Goal: Task Accomplishment & Management: Use online tool/utility

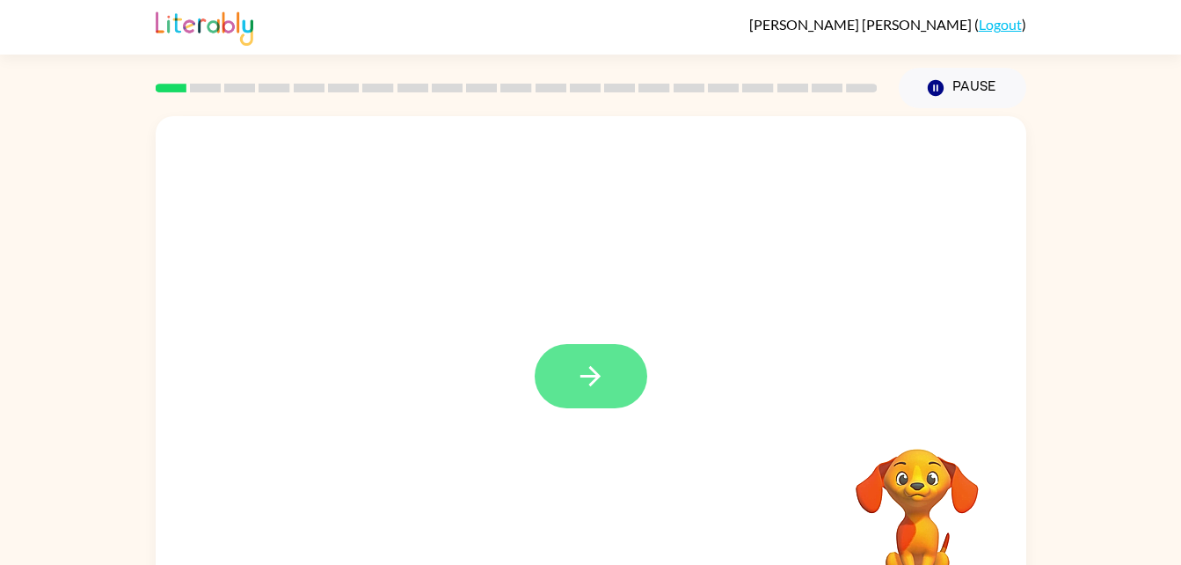
click at [578, 367] on icon "button" at bounding box center [590, 376] width 31 height 31
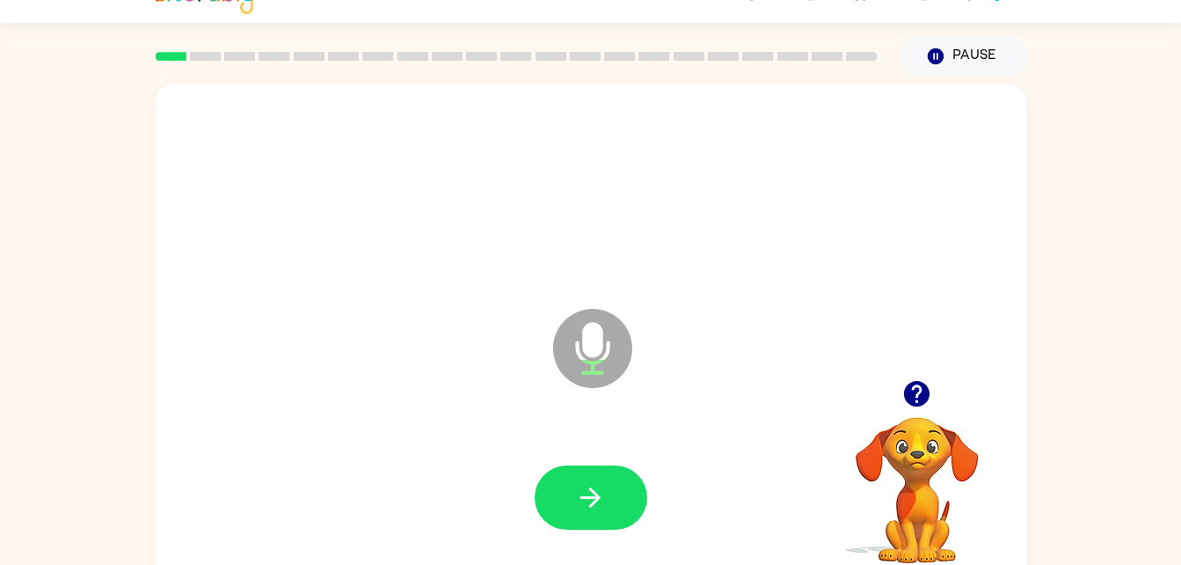
scroll to position [54, 0]
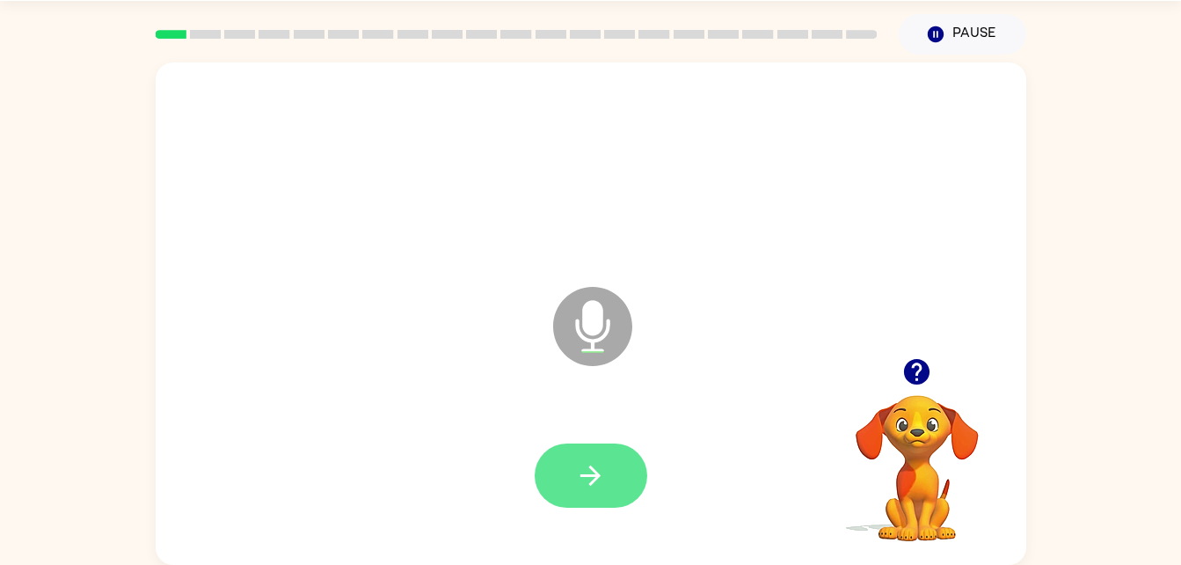
click at [566, 471] on button "button" at bounding box center [591, 475] width 113 height 64
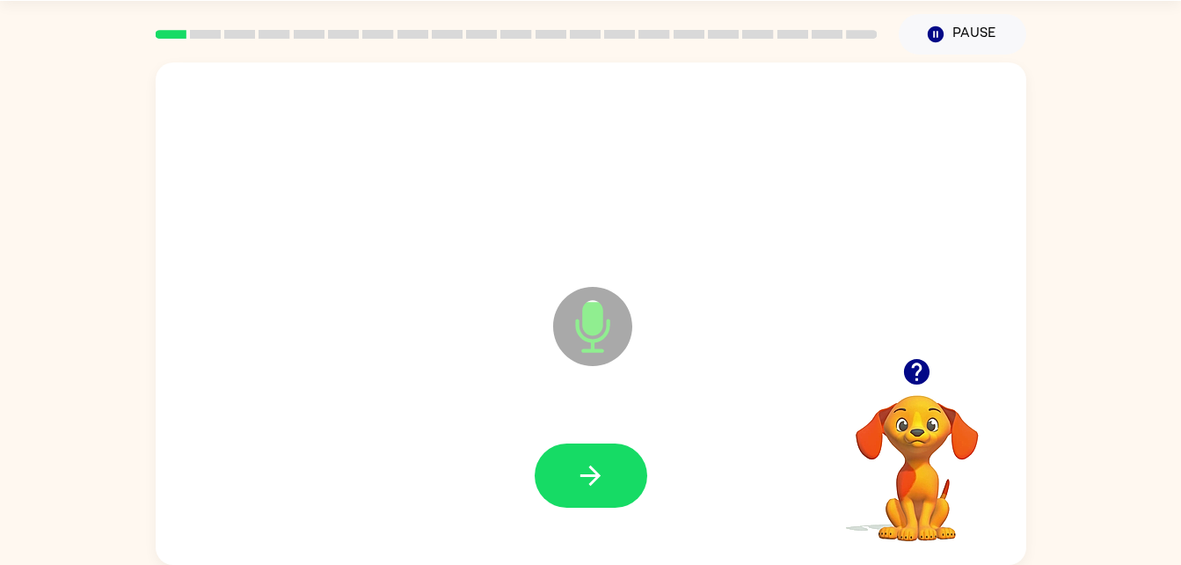
click at [597, 492] on button "button" at bounding box center [591, 475] width 113 height 64
click at [611, 487] on div at bounding box center [591, 476] width 836 height 144
click at [590, 473] on icon "button" at bounding box center [590, 475] width 31 height 31
click at [595, 467] on icon "button" at bounding box center [590, 475] width 31 height 31
click at [587, 468] on icon "button" at bounding box center [590, 475] width 31 height 31
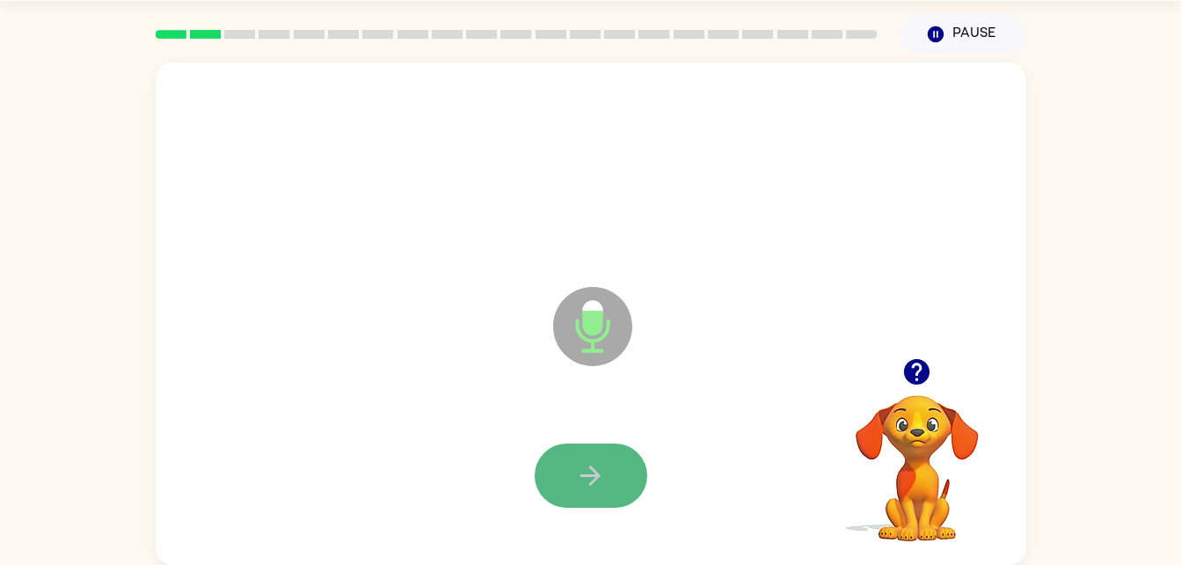
click at [586, 473] on icon "button" at bounding box center [590, 475] width 31 height 31
click at [938, 376] on button "button" at bounding box center [917, 371] width 45 height 45
click at [188, 318] on div "Microphone The Microphone is here when it is your turn to talk" at bounding box center [591, 313] width 871 height 502
click at [575, 466] on icon "button" at bounding box center [590, 475] width 31 height 31
click at [575, 469] on icon "button" at bounding box center [590, 475] width 31 height 31
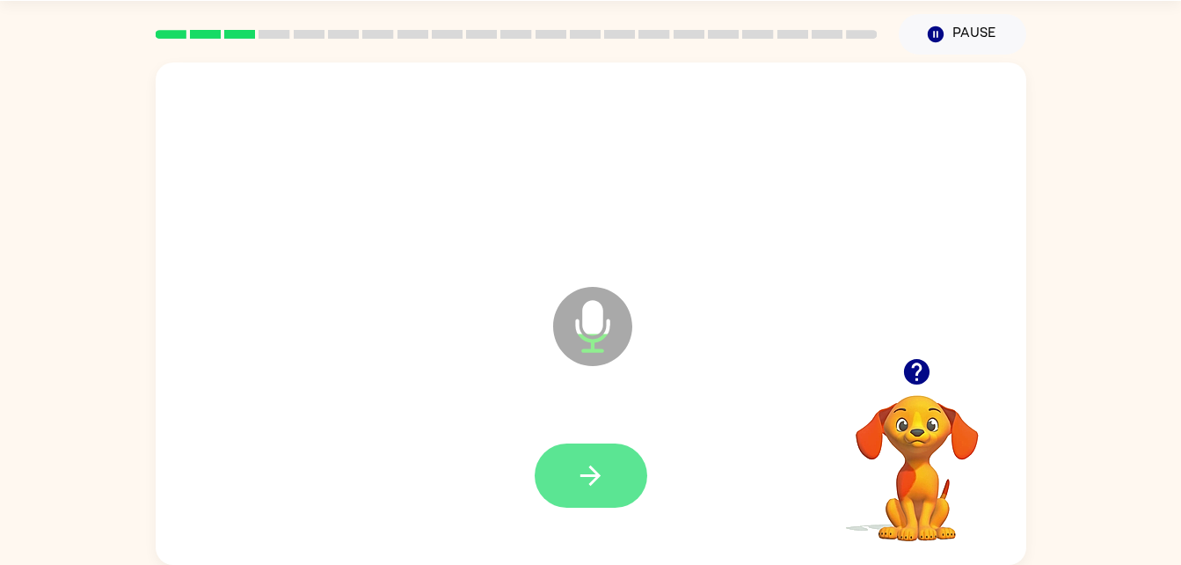
click at [570, 472] on button "button" at bounding box center [591, 475] width 113 height 64
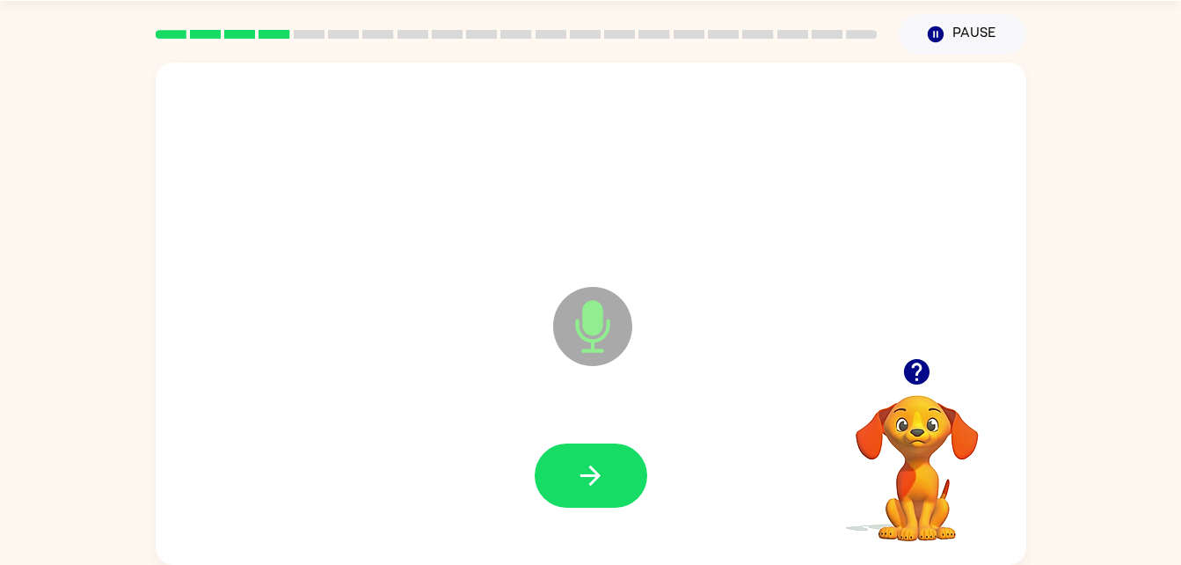
scroll to position [51, 0]
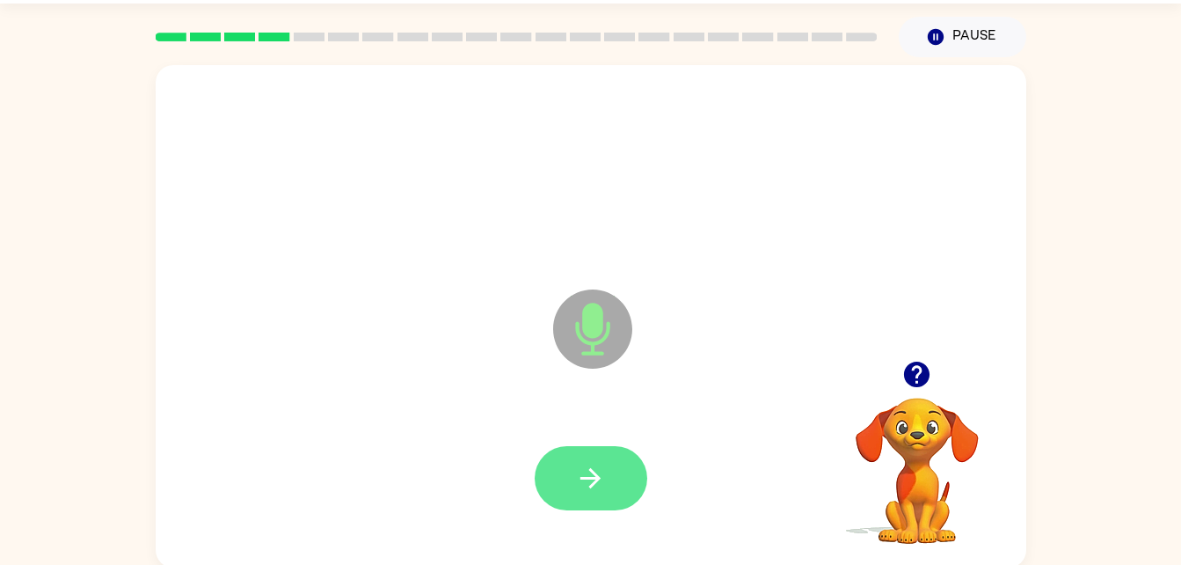
click at [566, 496] on button "button" at bounding box center [591, 478] width 113 height 64
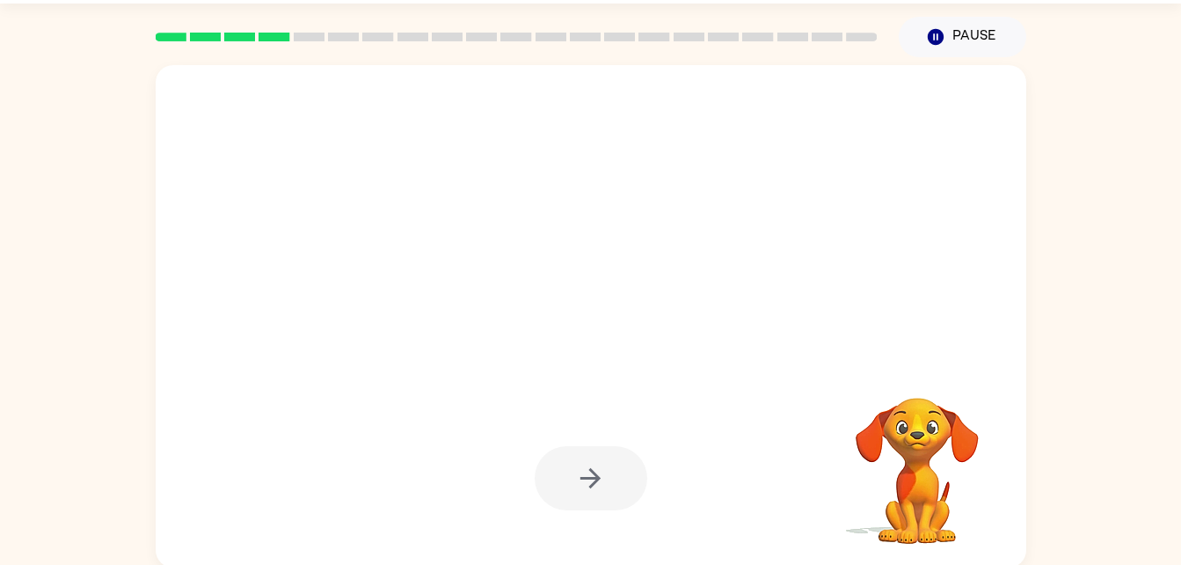
click at [933, 430] on video "Your browser must support playing .mp4 files to use Literably. Please try using…" at bounding box center [918, 458] width 176 height 176
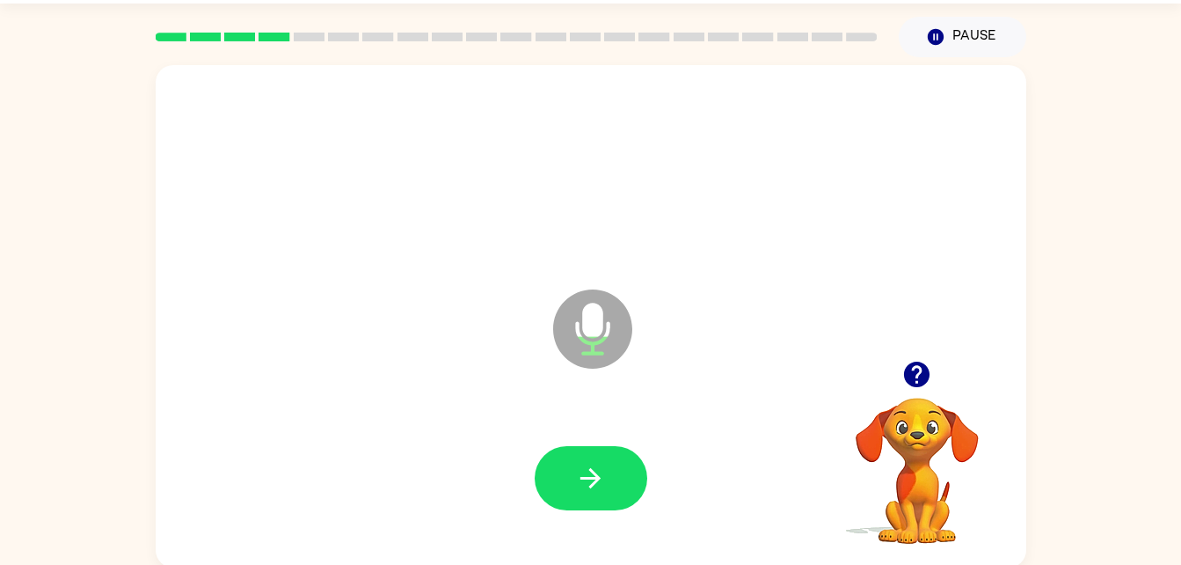
click at [921, 376] on icon "button" at bounding box center [917, 375] width 26 height 26
click at [584, 465] on icon "button" at bounding box center [590, 478] width 31 height 31
click at [571, 477] on button "button" at bounding box center [591, 478] width 113 height 64
click at [922, 361] on icon "button" at bounding box center [917, 374] width 31 height 31
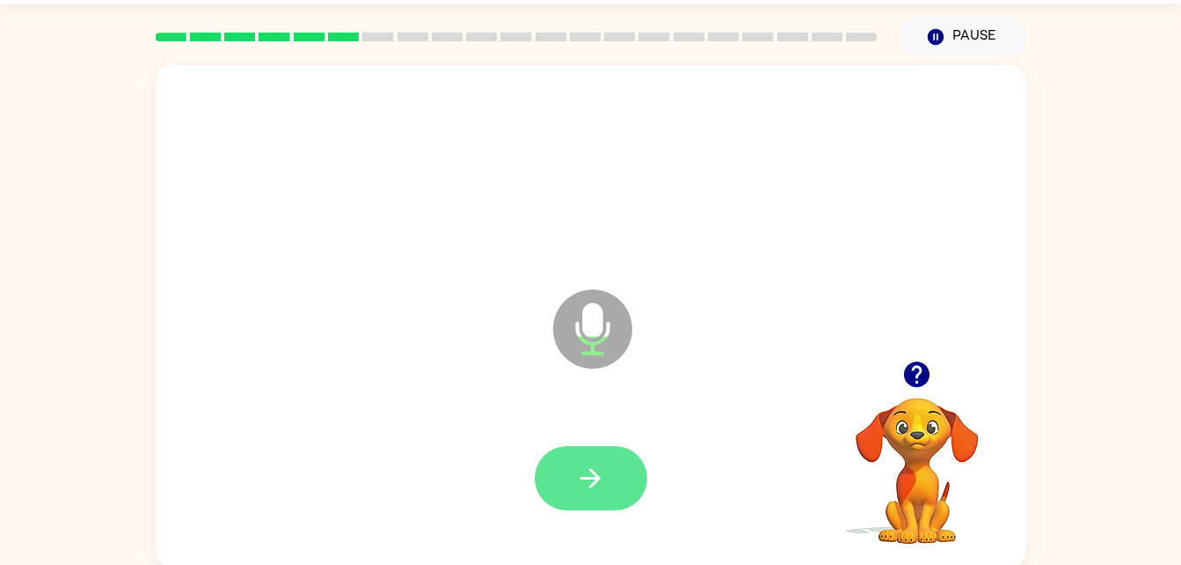
click at [567, 487] on button "button" at bounding box center [591, 478] width 113 height 64
click at [564, 473] on button "button" at bounding box center [591, 478] width 113 height 64
click at [539, 484] on button "button" at bounding box center [591, 478] width 113 height 64
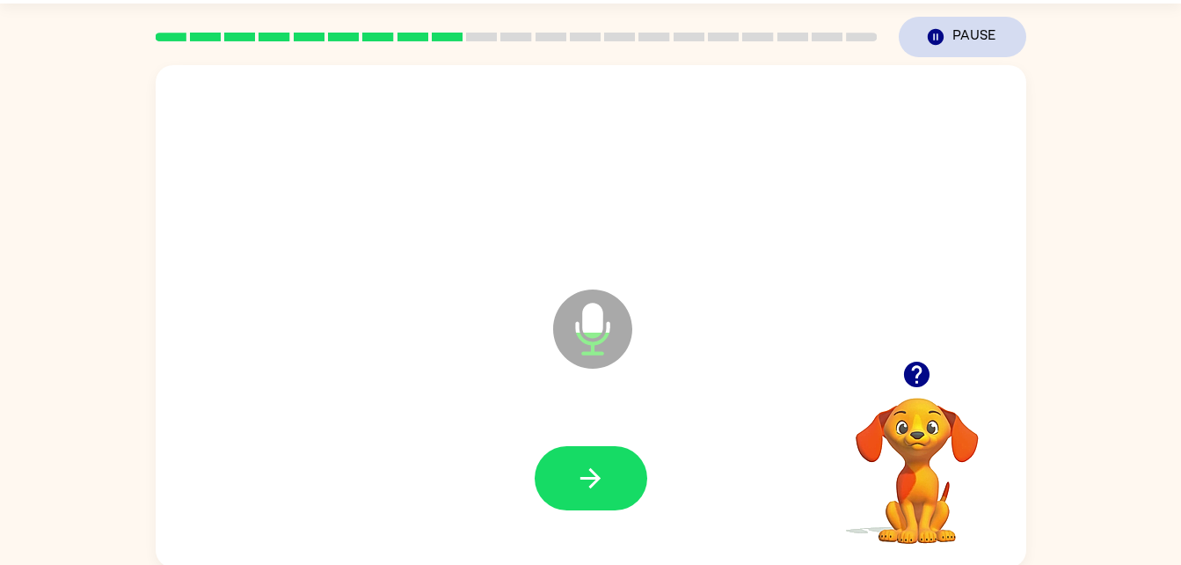
click at [934, 29] on icon "Pause" at bounding box center [935, 36] width 19 height 19
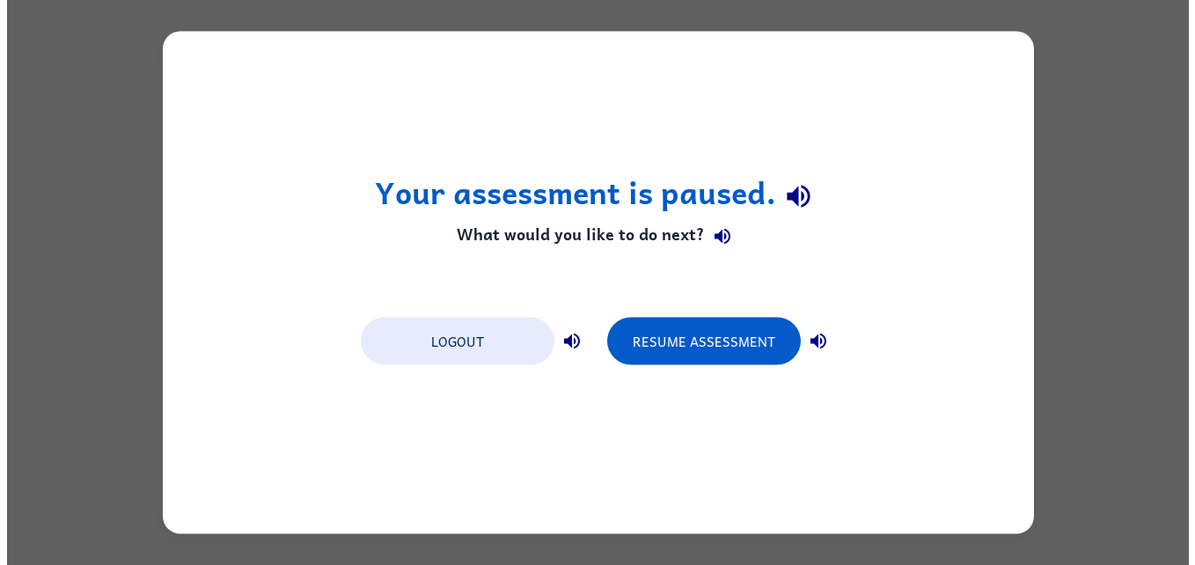
scroll to position [0, 0]
